Goal: Obtain resource: Download file/media

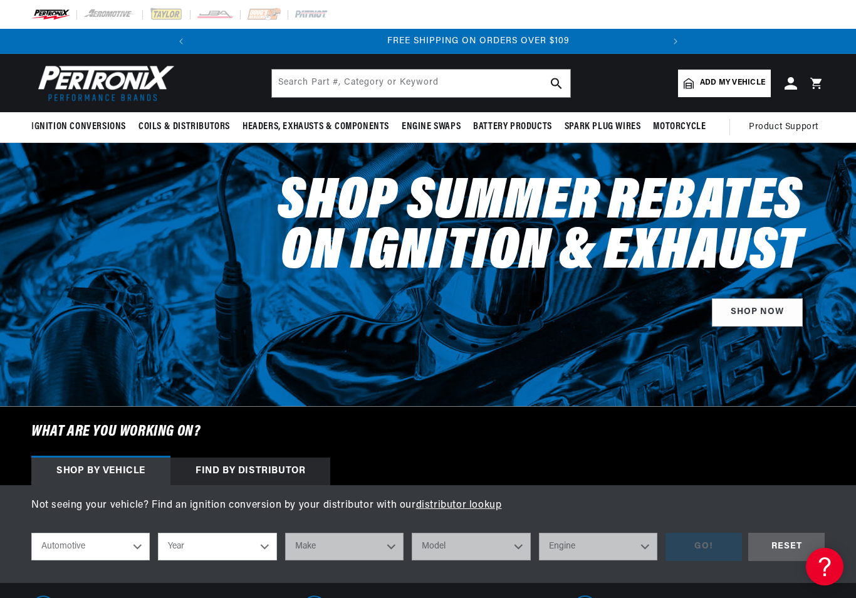
scroll to position [0, 468]
click at [140, 544] on select "Automotive Agricultural Industrial Marine Motorcycle" at bounding box center [90, 546] width 118 height 28
click at [264, 548] on select "Year 2022 2021 2020 2019 2018 2017 2016 2015 2014 2013 2012 2011 2010 2009 2008…" at bounding box center [217, 546] width 118 height 28
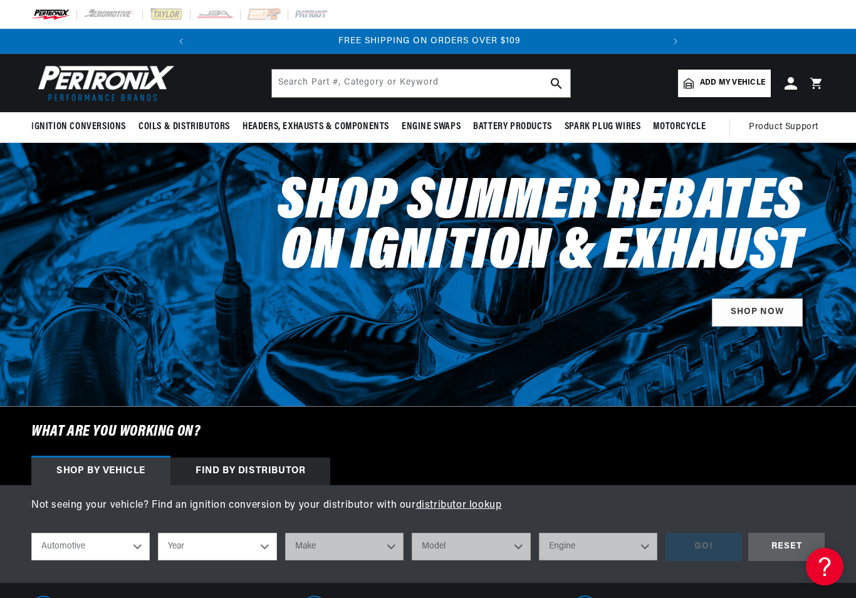
select select "1967"
click at [395, 541] on select "Make Alfa Romeo American Motors Aston Martin Austin Austin Healey Avanti Bentle…" at bounding box center [344, 546] width 118 height 28
select select "Chevrolet"
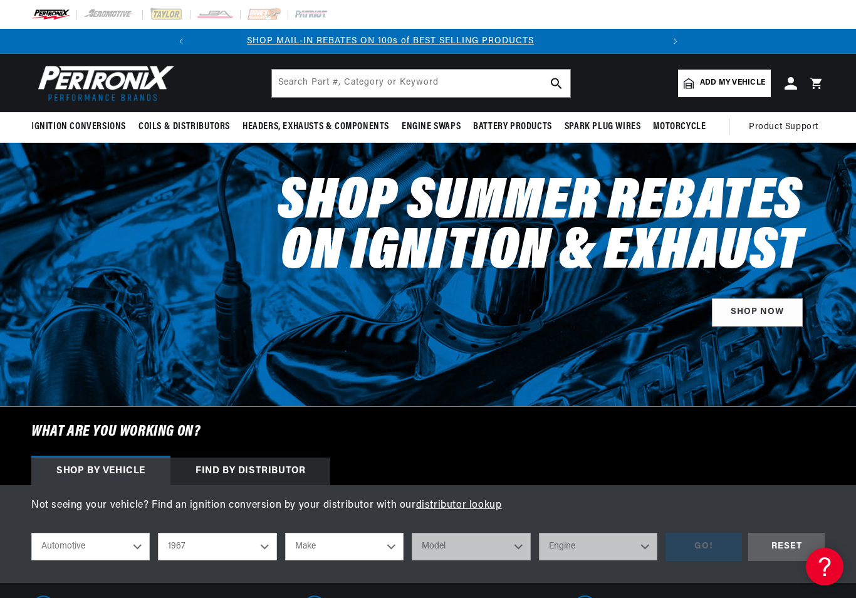
scroll to position [0, 0]
select select "Chevrolet"
click at [522, 544] on select "Model Bel Air Biscayne C10 Pickup C10 Suburban C20 Pickup C20 Suburban C30 Pick…" at bounding box center [471, 546] width 118 height 28
select select "Impala"
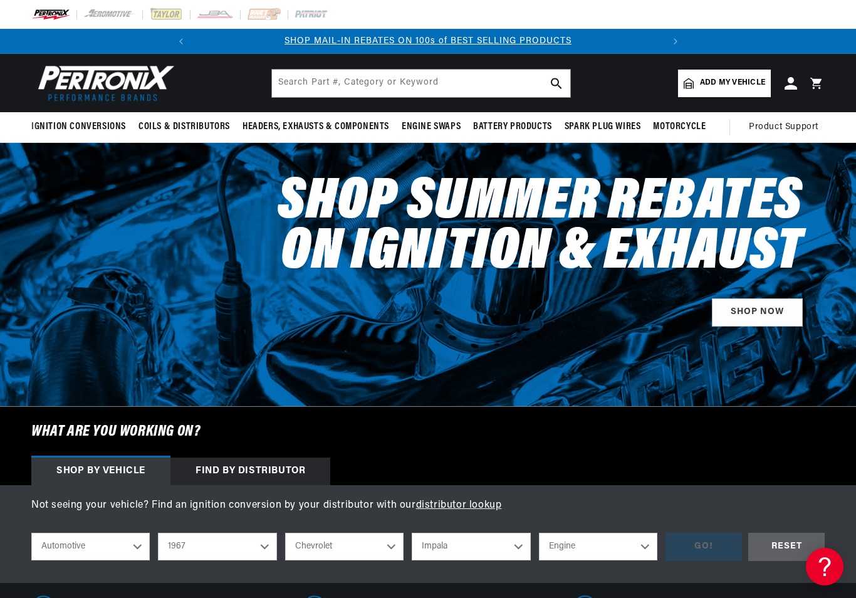
click at [646, 545] on select "Engine 6.6L 6.7L 7.4L 230cid / 3.8L 250cid / 4.1L 283cid / 4.6L 305cid / 5.0L 3…" at bounding box center [598, 546] width 118 height 28
select select "283cid-4.6L"
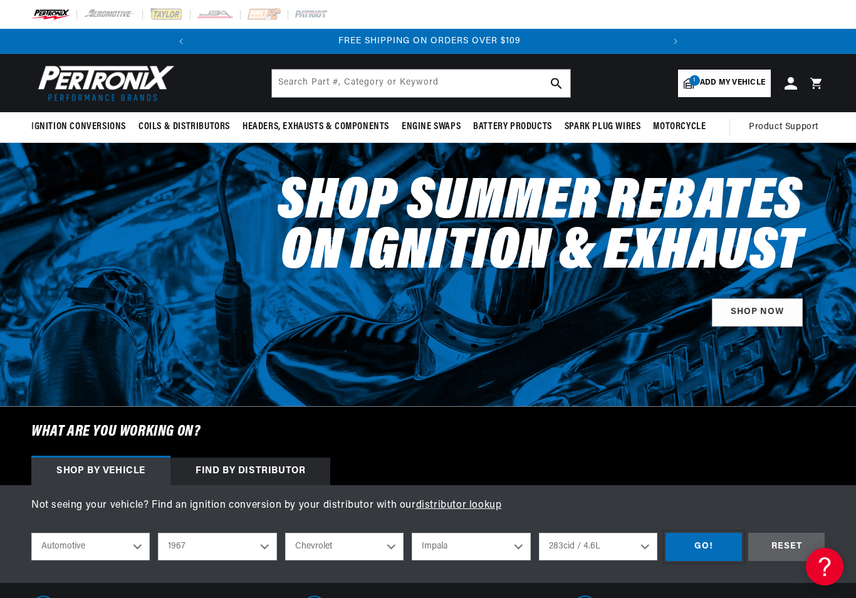
click at [705, 548] on div "GO!" at bounding box center [703, 546] width 76 height 28
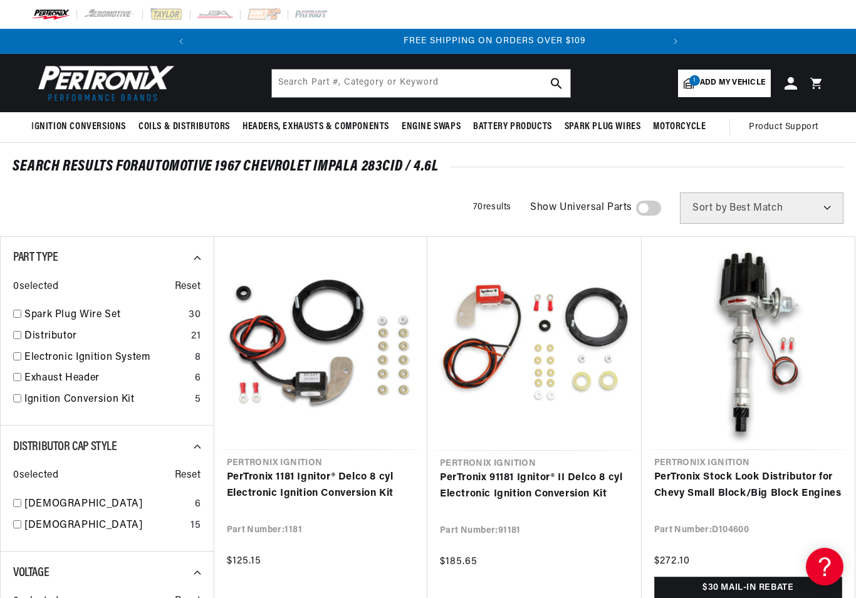
scroll to position [0, 468]
click at [253, 469] on link "PerTronix 1181 Ignitor® Delco 8 cyl Electronic Ignition Conversion Kit" at bounding box center [321, 485] width 189 height 32
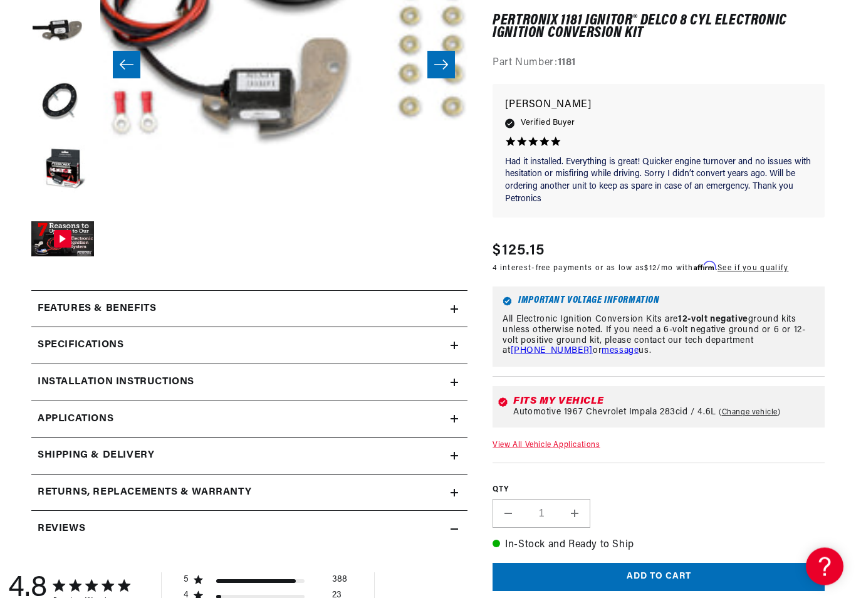
scroll to position [324, 0]
click at [127, 378] on h2 "Installation instructions" at bounding box center [116, 382] width 157 height 16
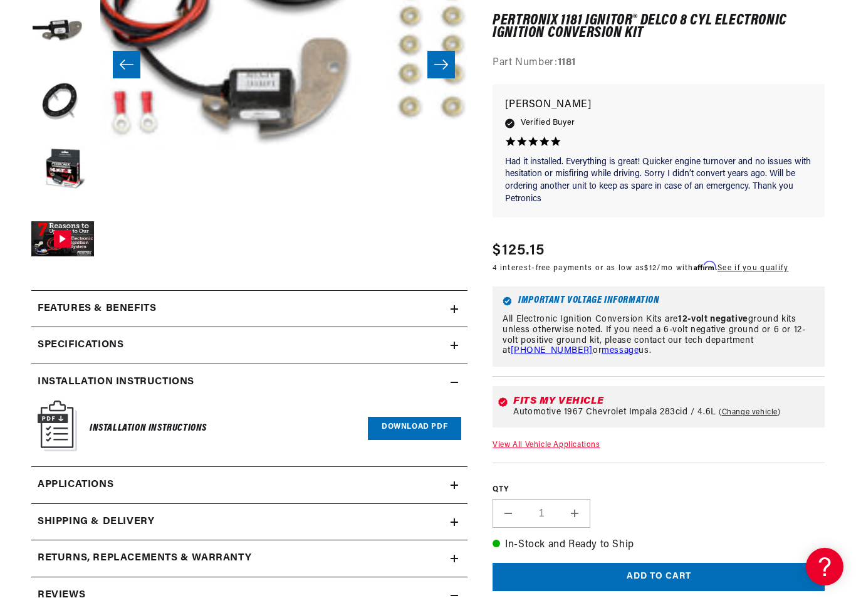
scroll to position [0, 468]
click at [397, 425] on link "Download PDF" at bounding box center [414, 428] width 93 height 23
